Goal: Task Accomplishment & Management: Complete application form

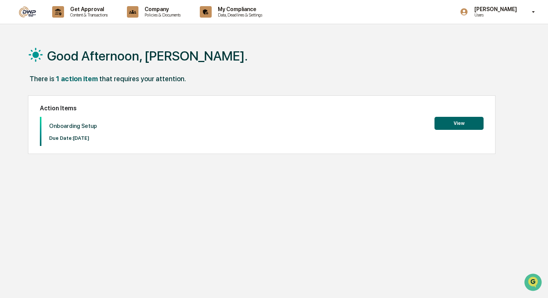
click at [449, 123] on button "View" at bounding box center [458, 123] width 49 height 13
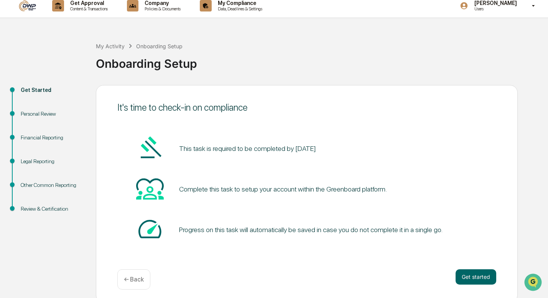
scroll to position [11, 0]
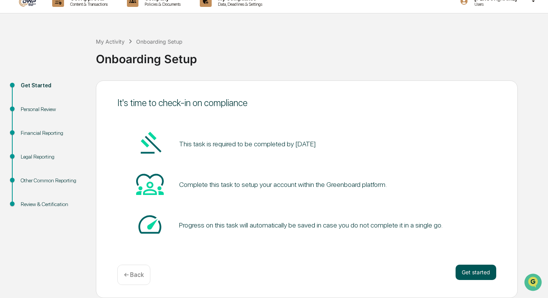
click at [480, 267] on button "Get started" at bounding box center [475, 272] width 41 height 15
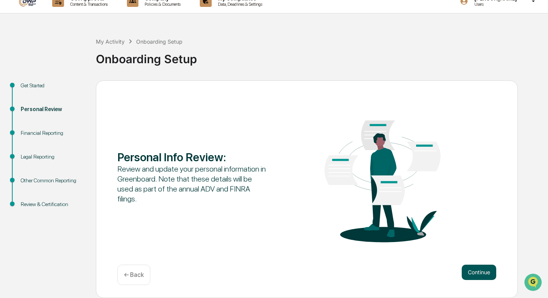
click at [489, 269] on button "Continue" at bounding box center [478, 272] width 34 height 15
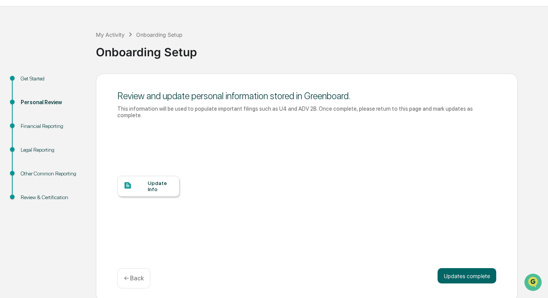
scroll to position [21, 0]
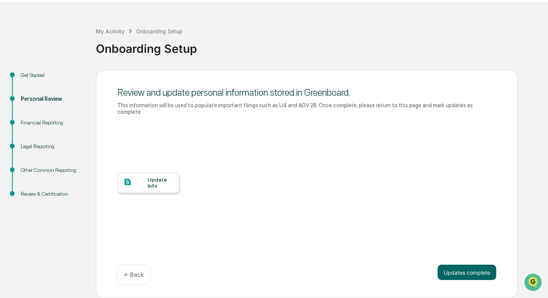
click at [170, 172] on div "Update Info" at bounding box center [148, 182] width 62 height 21
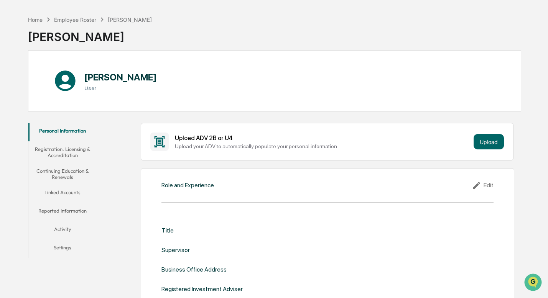
scroll to position [27, 0]
